Goal: Find specific page/section: Find specific page/section

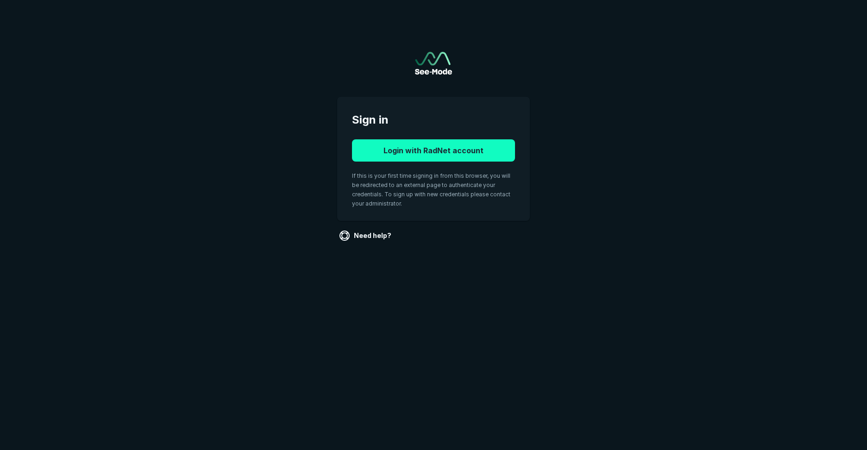
click at [479, 154] on button "Login with RadNet account" at bounding box center [433, 150] width 163 height 22
